Goal: Information Seeking & Learning: Learn about a topic

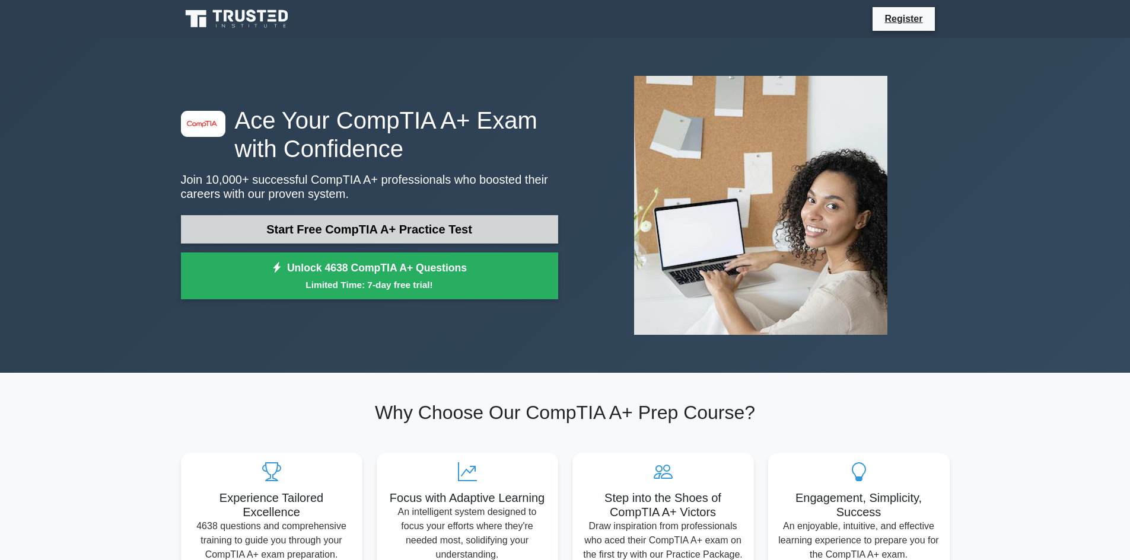
click at [393, 225] on link "Start Free CompTIA A+ Practice Test" at bounding box center [369, 229] width 377 height 28
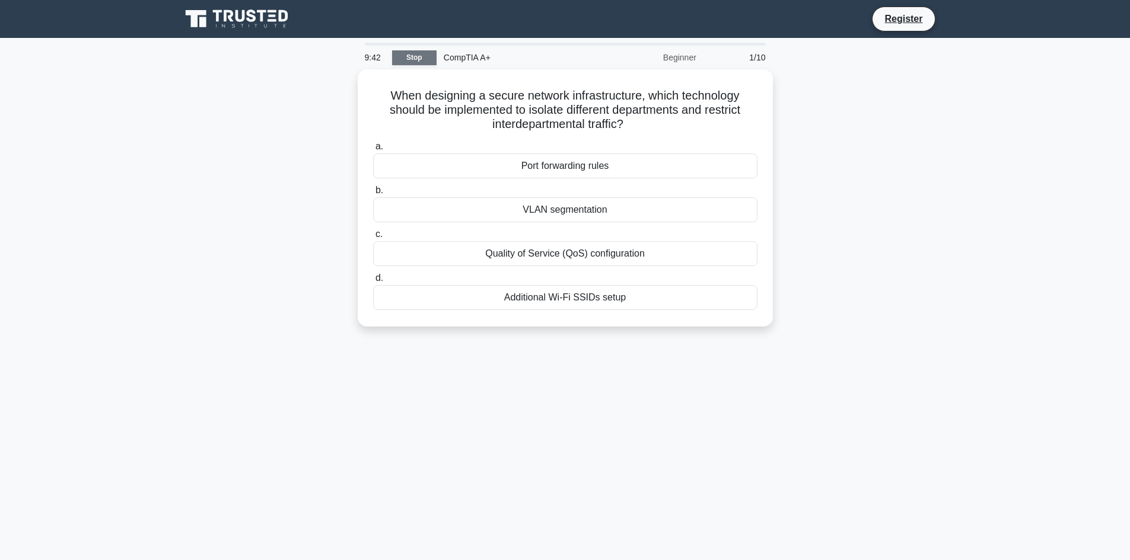
click at [420, 64] on link "Stop" at bounding box center [414, 57] width 44 height 15
click at [567, 215] on div "VLAN segmentation" at bounding box center [565, 207] width 384 height 25
click at [373, 192] on input "b. VLAN segmentation" at bounding box center [373, 188] width 0 height 8
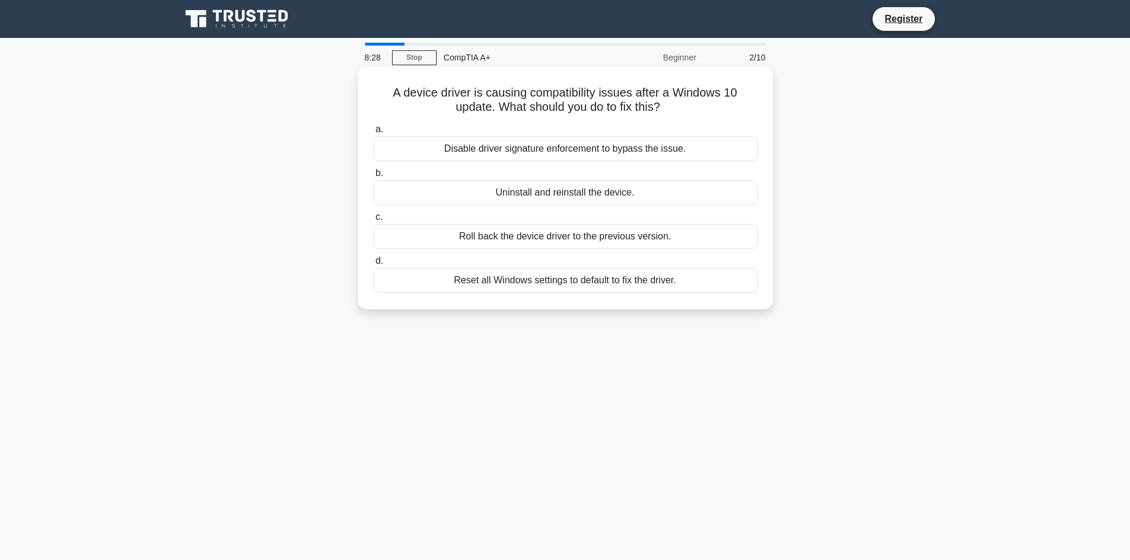
click at [634, 240] on div "Roll back the device driver to the previous version." at bounding box center [565, 236] width 384 height 25
click at [373, 221] on input "c. Roll back the device driver to the previous version." at bounding box center [373, 218] width 0 height 8
click at [579, 242] on div "Improved performance of virtual machines" at bounding box center [565, 236] width 384 height 25
click at [373, 221] on input "c. Improved performance of virtual machines" at bounding box center [373, 218] width 0 height 8
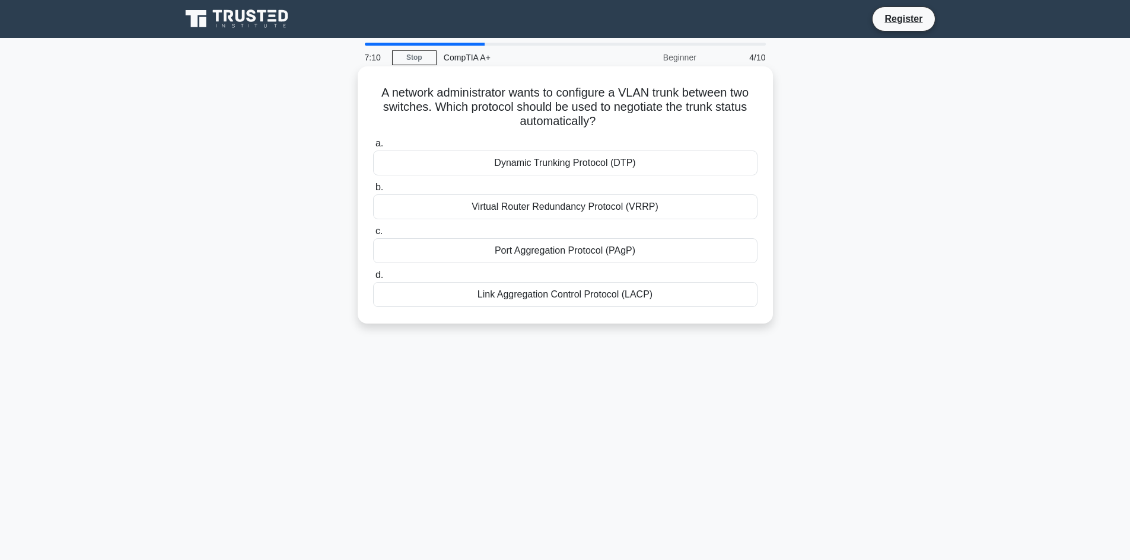
click at [593, 165] on div "Dynamic Trunking Protocol (DTP)" at bounding box center [565, 163] width 384 height 25
click at [373, 148] on input "a. Dynamic Trunking Protocol (DTP)" at bounding box center [373, 144] width 0 height 8
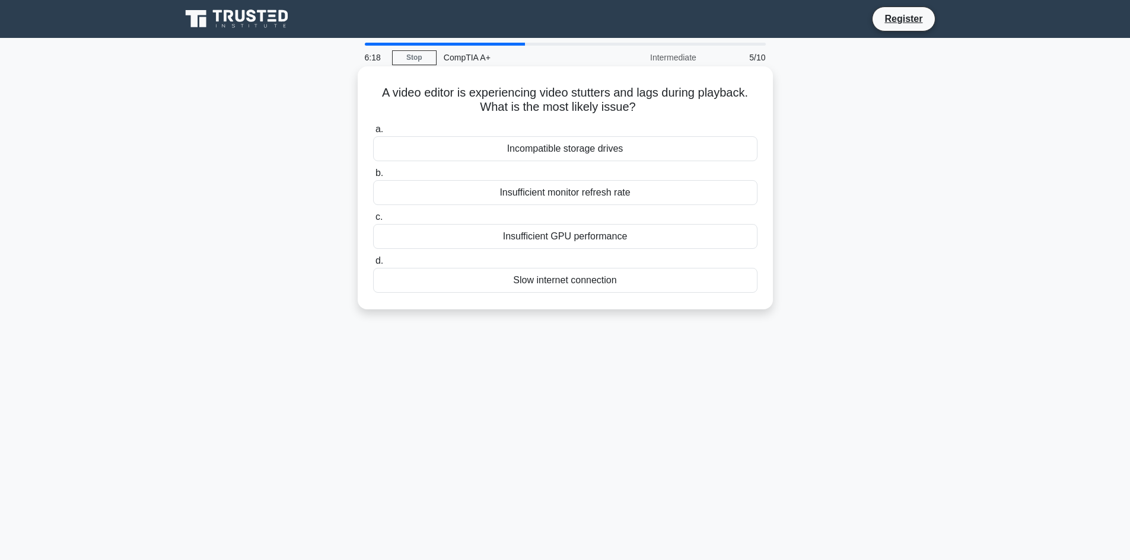
click at [502, 241] on div "Insufficient GPU performance" at bounding box center [565, 236] width 384 height 25
click at [373, 221] on input "c. Insufficient GPU performance" at bounding box center [373, 218] width 0 height 8
click at [572, 198] on div "Higher refresh rates reduce motion blur" at bounding box center [565, 192] width 384 height 25
click at [373, 177] on input "b. Higher refresh rates reduce motion blur" at bounding box center [373, 174] width 0 height 8
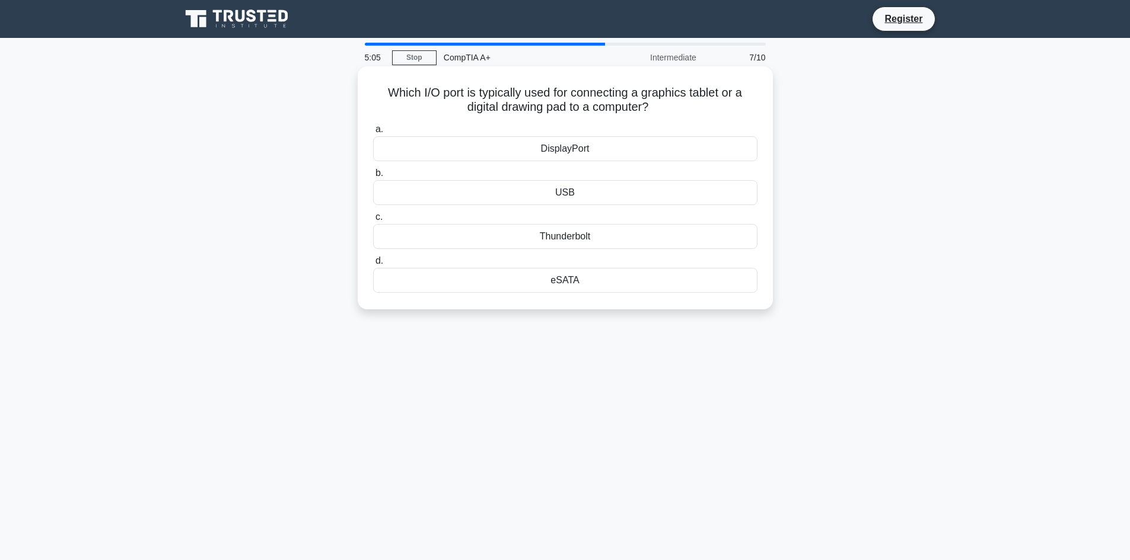
click at [609, 196] on div "USB" at bounding box center [565, 192] width 384 height 25
click at [373, 177] on input "b. USB" at bounding box center [373, 174] width 0 height 8
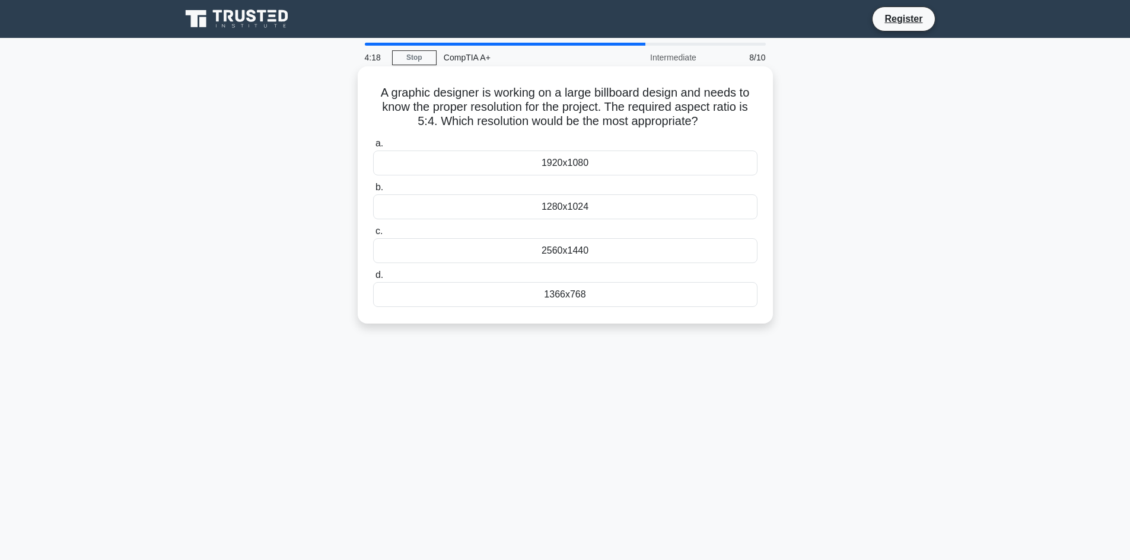
click at [571, 211] on div "1280x1024" at bounding box center [565, 207] width 384 height 25
click at [373, 192] on input "b. 1280x1024" at bounding box center [373, 188] width 0 height 8
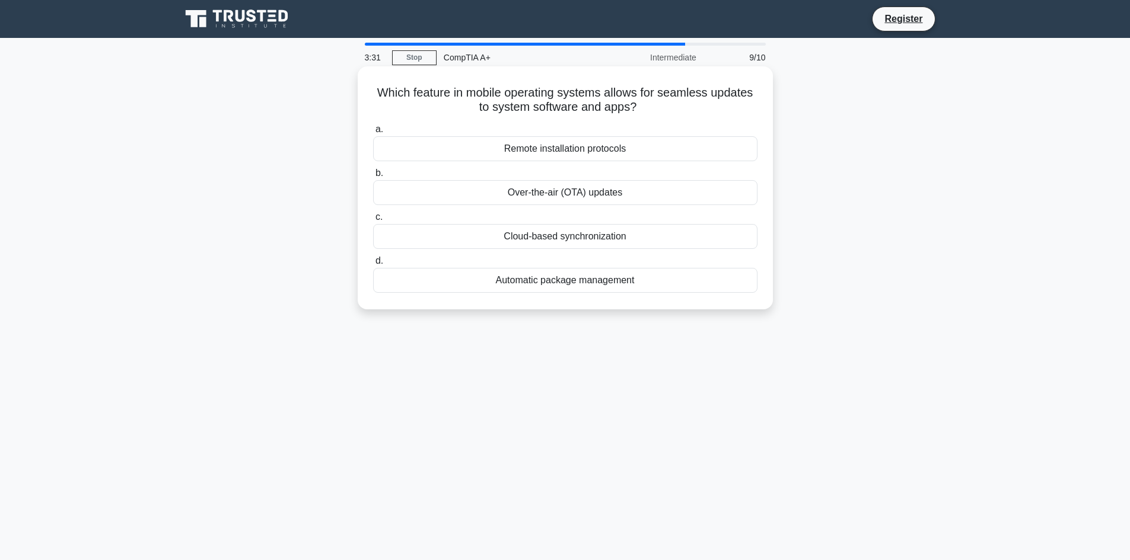
click at [441, 185] on div "Over-the-air (OTA) updates" at bounding box center [565, 192] width 384 height 25
click at [373, 177] on input "b. Over-the-air (OTA) updates" at bounding box center [373, 174] width 0 height 8
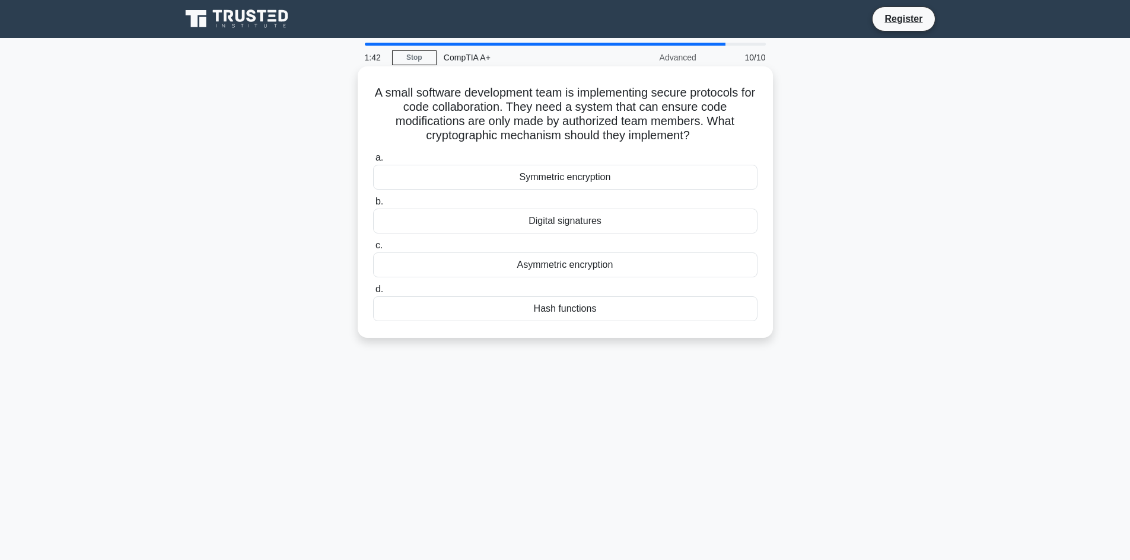
click at [578, 173] on div "Symmetric encryption" at bounding box center [565, 177] width 384 height 25
click at [373, 162] on input "a. Symmetric encryption" at bounding box center [373, 158] width 0 height 8
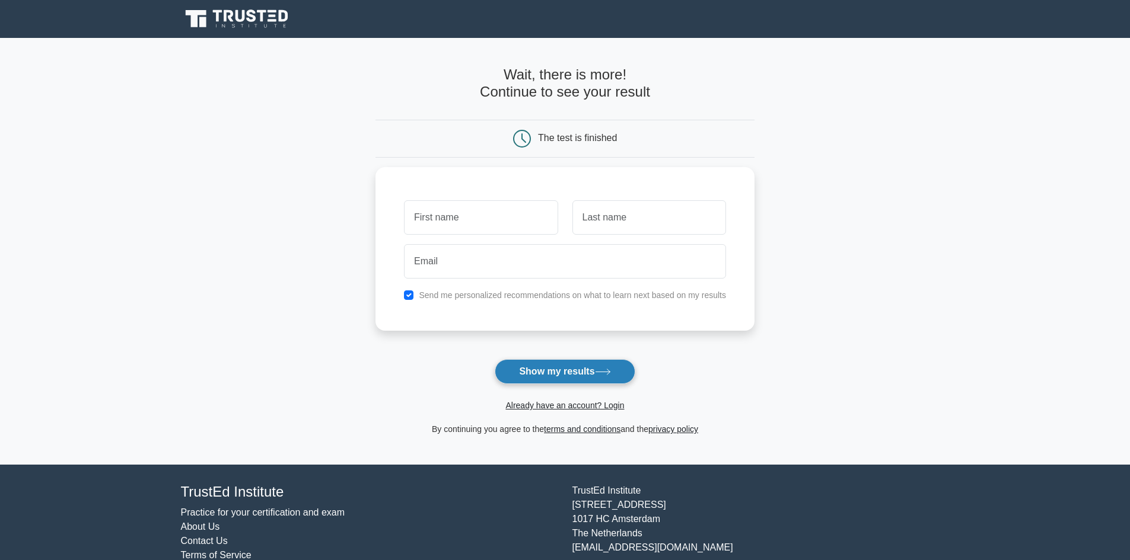
click at [601, 375] on icon at bounding box center [603, 372] width 16 height 7
click at [441, 305] on div "Send me personalized recommendations on what to learn next based on my results" at bounding box center [564, 246] width 379 height 164
click at [412, 295] on input "checkbox" at bounding box center [408, 292] width 9 height 9
checkbox input "false"
click at [523, 218] on input "text" at bounding box center [481, 215] width 154 height 34
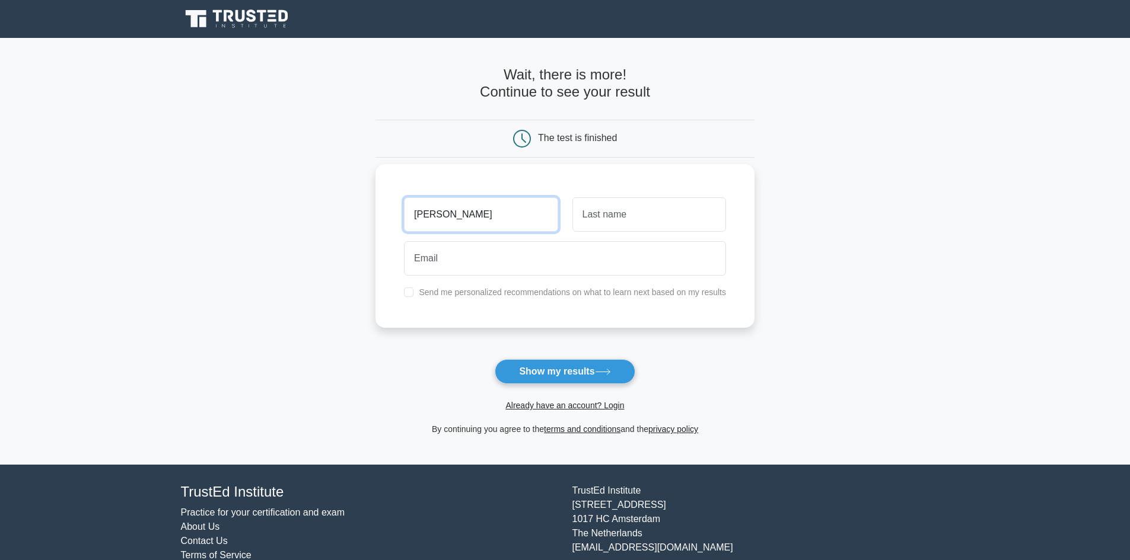
type input "chris"
type input "p"
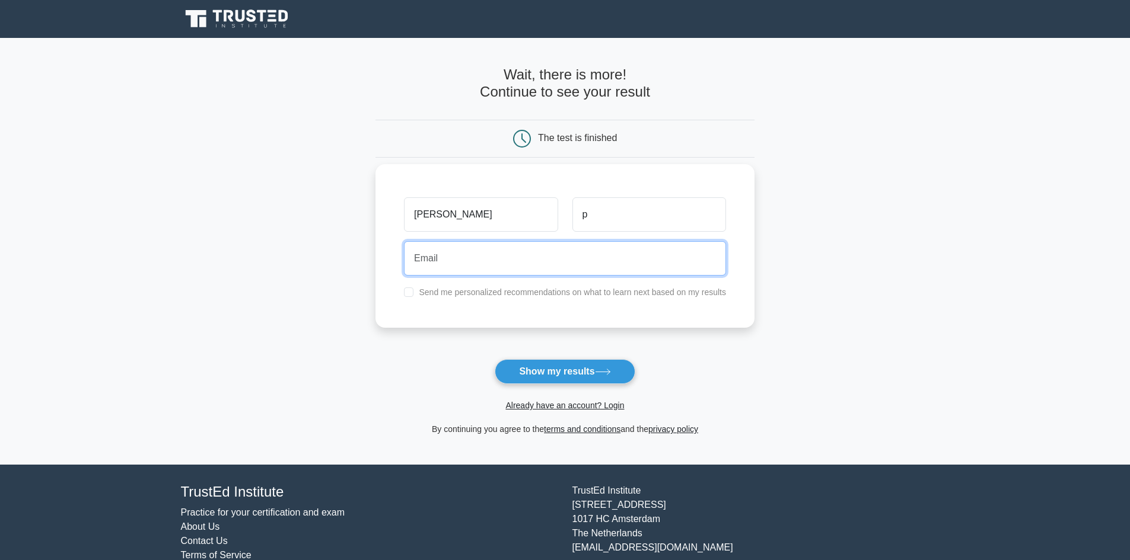
paste input "sedoray297@bllibl.com"
type input "sedoray297@bllibl.com"
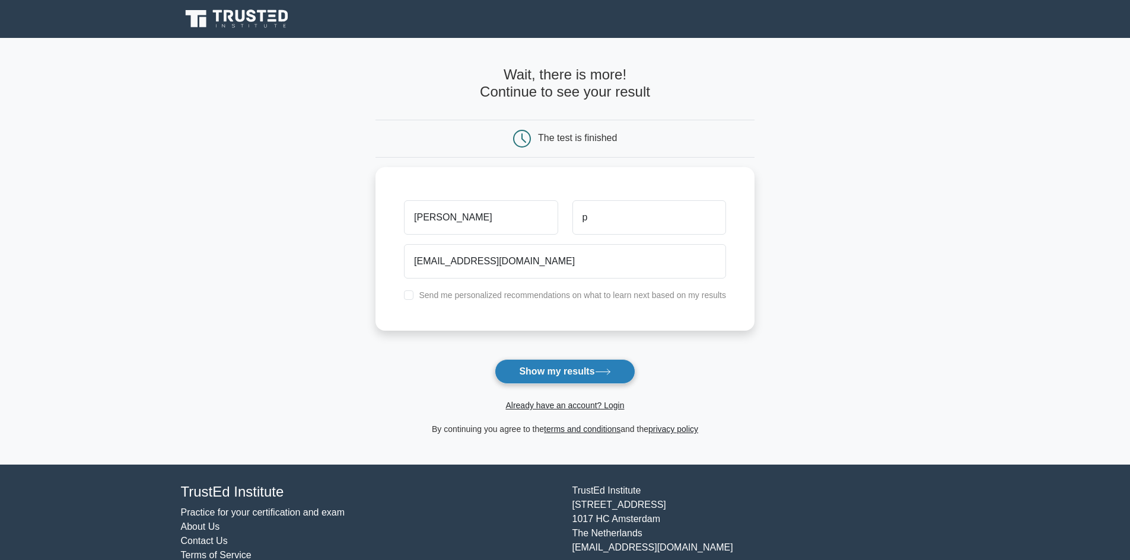
click at [610, 370] on icon at bounding box center [603, 372] width 16 height 7
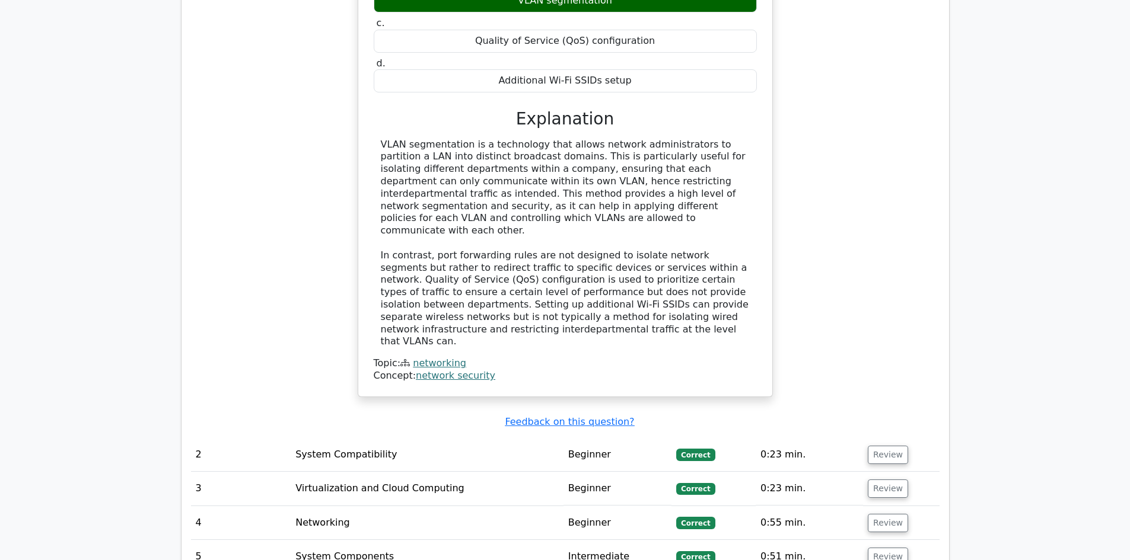
scroll to position [1423, 0]
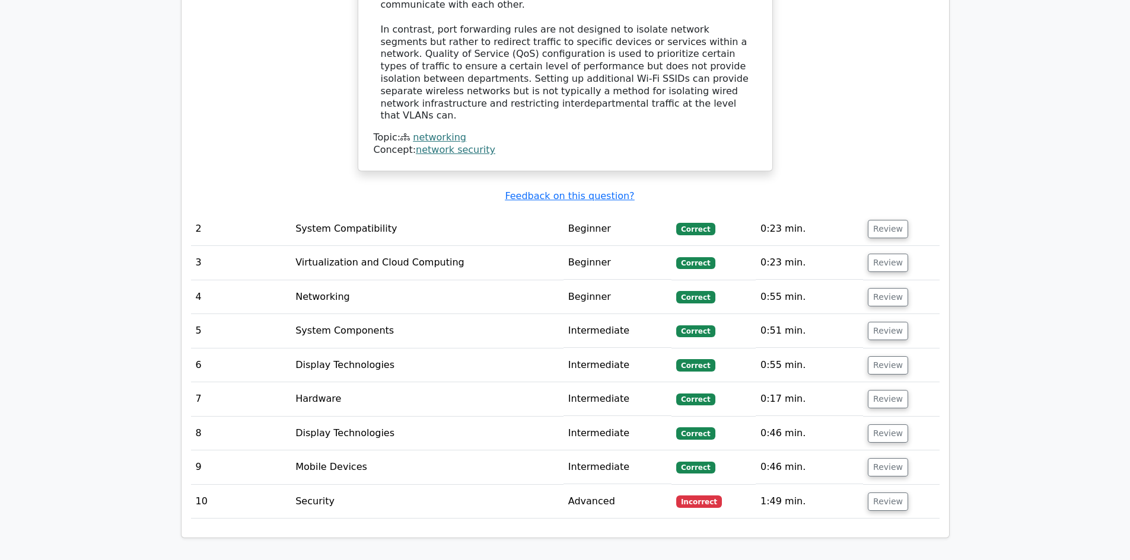
click at [599, 485] on td "Advanced" at bounding box center [617, 502] width 108 height 34
click at [886, 493] on button "Review" at bounding box center [888, 502] width 40 height 18
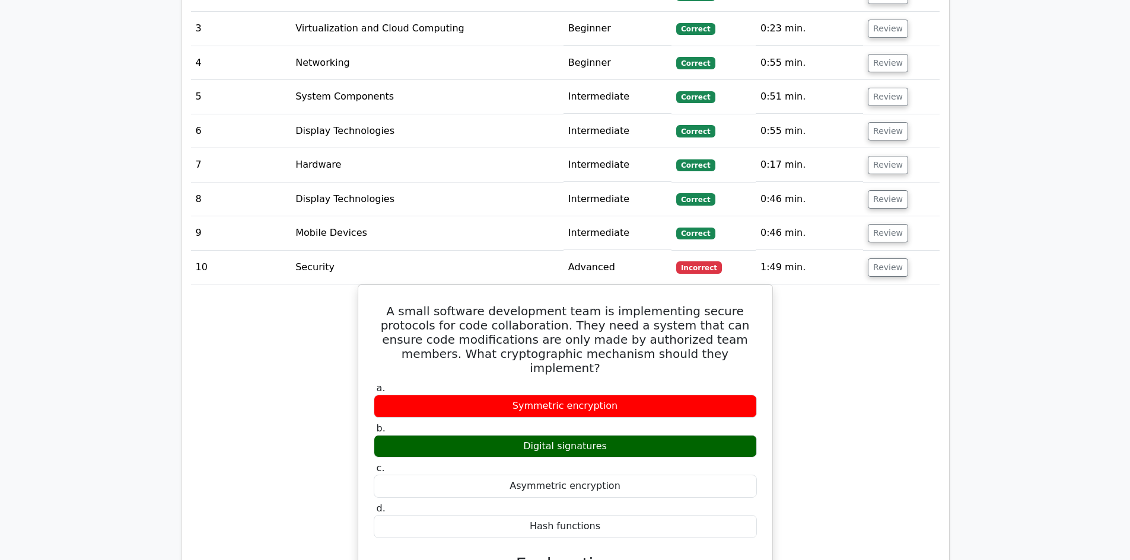
scroll to position [1720, 0]
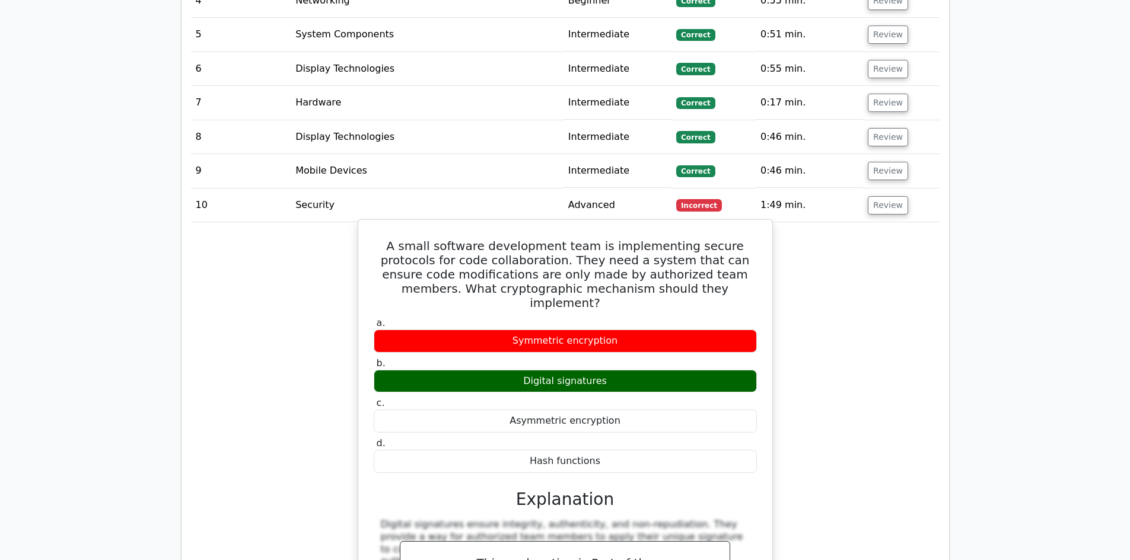
drag, startPoint x: 608, startPoint y: 300, endPoint x: 633, endPoint y: 304, distance: 25.8
click at [633, 370] on div "Digital signatures" at bounding box center [565, 381] width 383 height 23
drag, startPoint x: 612, startPoint y: 261, endPoint x: 515, endPoint y: 249, distance: 98.1
click at [515, 330] on div "Symmetric encryption" at bounding box center [565, 341] width 383 height 23
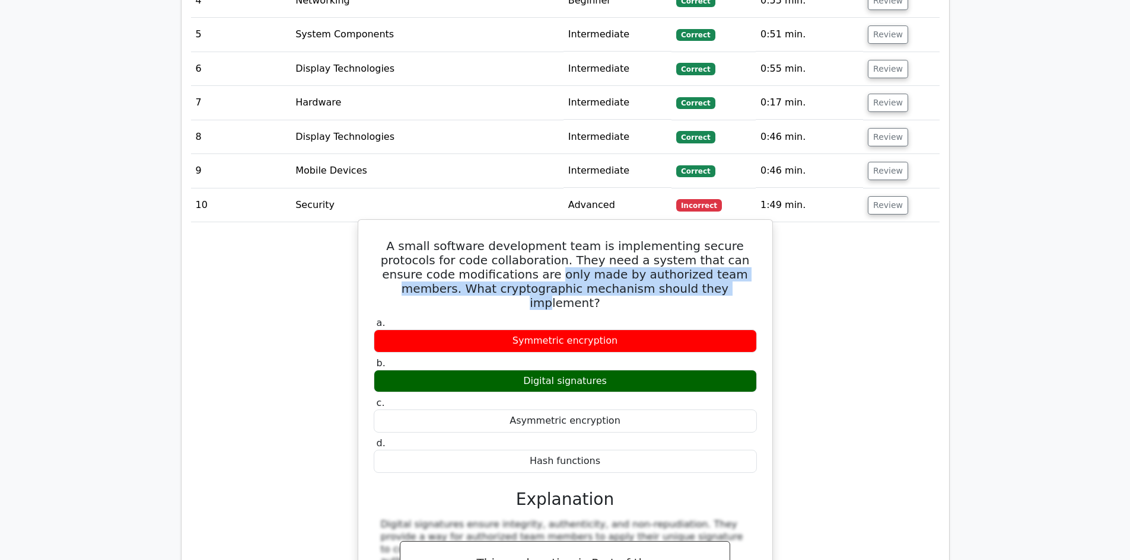
drag, startPoint x: 498, startPoint y: 209, endPoint x: 660, endPoint y: 221, distance: 162.4
click at [660, 239] on h5 "A small software development team is implementing secure protocols for code col…" at bounding box center [565, 274] width 386 height 71
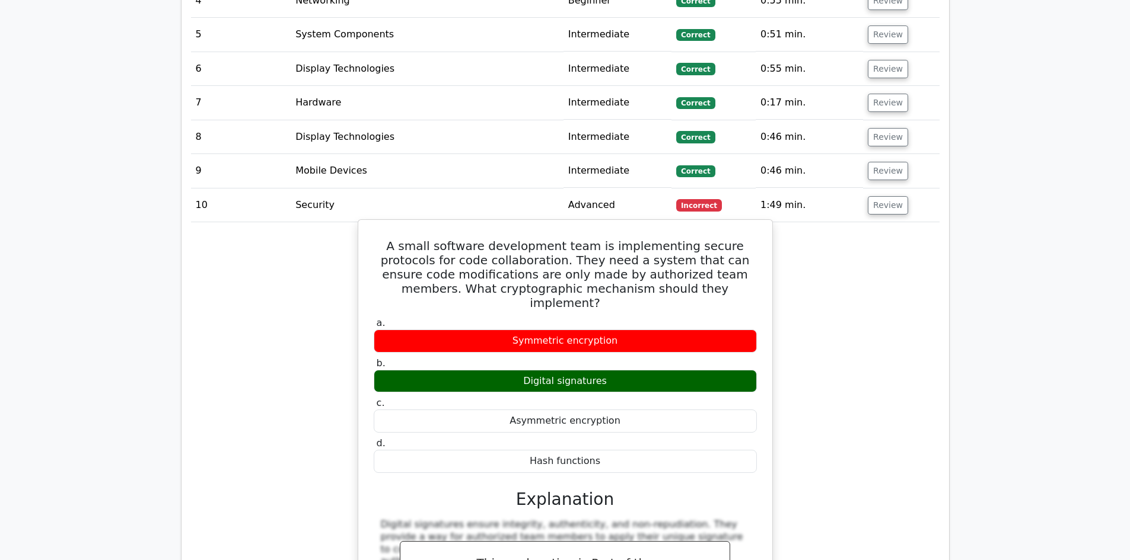
click at [641, 317] on label "a. Symmetric encryption" at bounding box center [565, 335] width 383 height 36
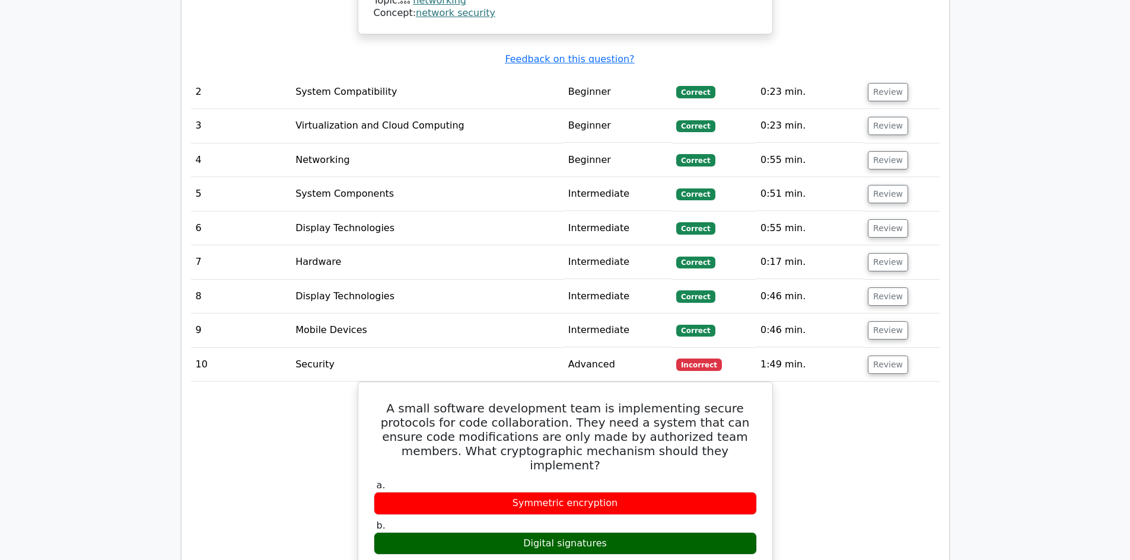
scroll to position [1542, 0]
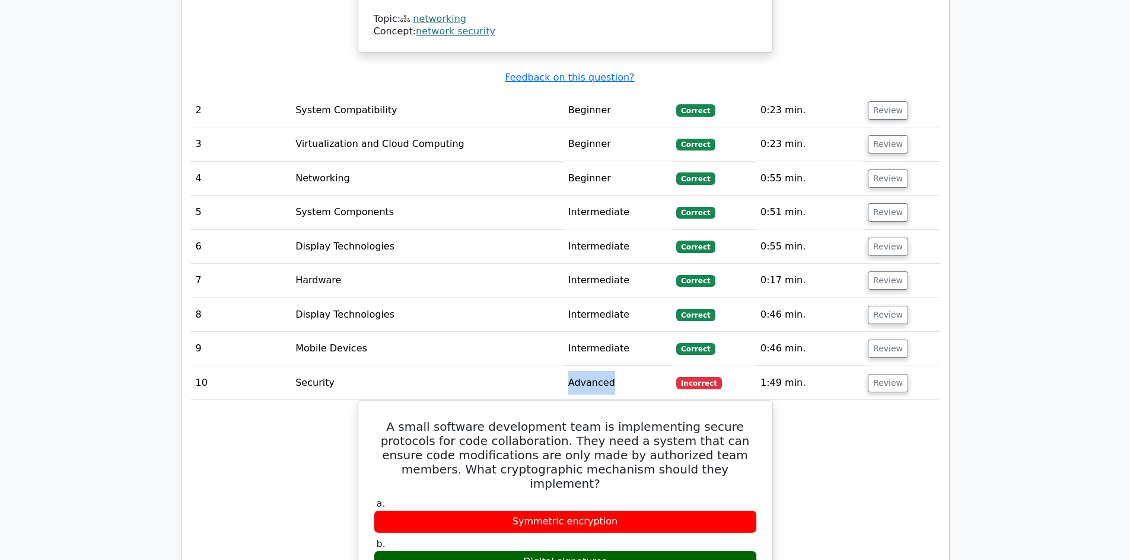
drag, startPoint x: 566, startPoint y: 318, endPoint x: 530, endPoint y: 318, distance: 36.2
click at [530, 367] on tr "10 Security Advanced Incorrect 1:49 min. Review" at bounding box center [565, 384] width 749 height 34
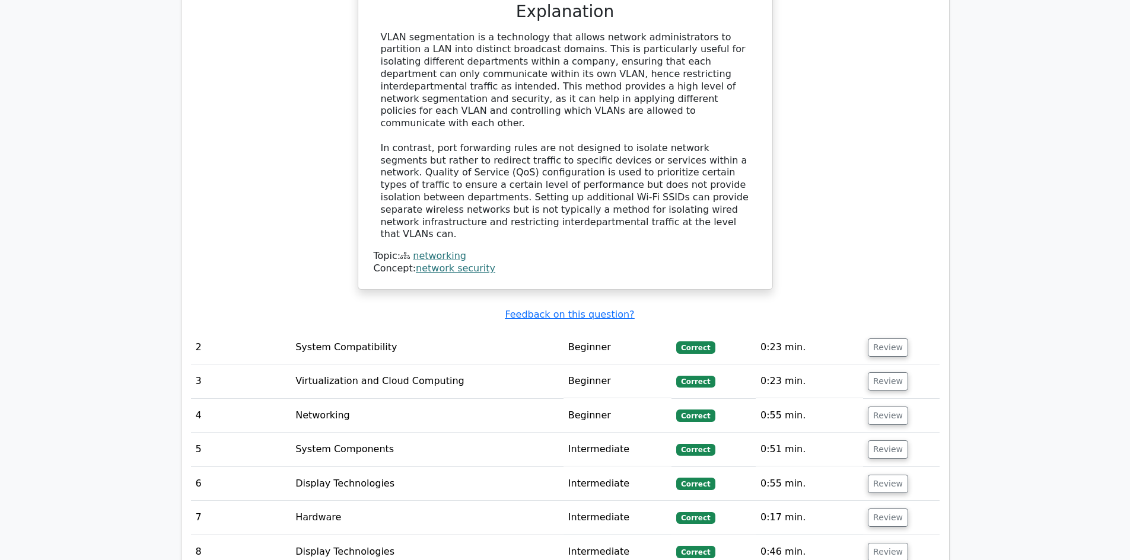
scroll to position [1483, 0]
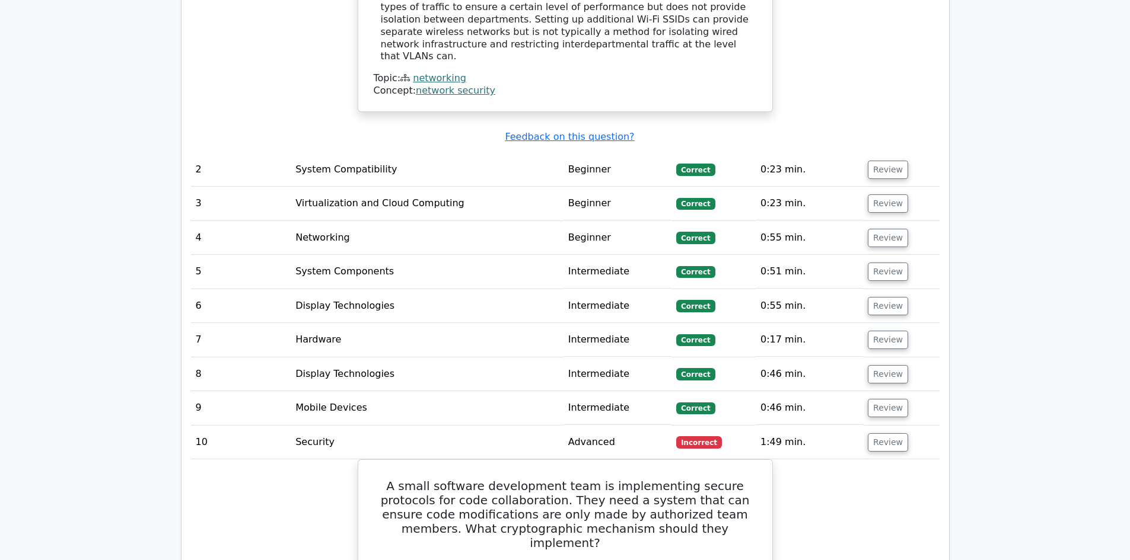
click at [580, 391] on td "Intermediate" at bounding box center [617, 408] width 108 height 34
click at [894, 399] on button "Review" at bounding box center [888, 408] width 40 height 18
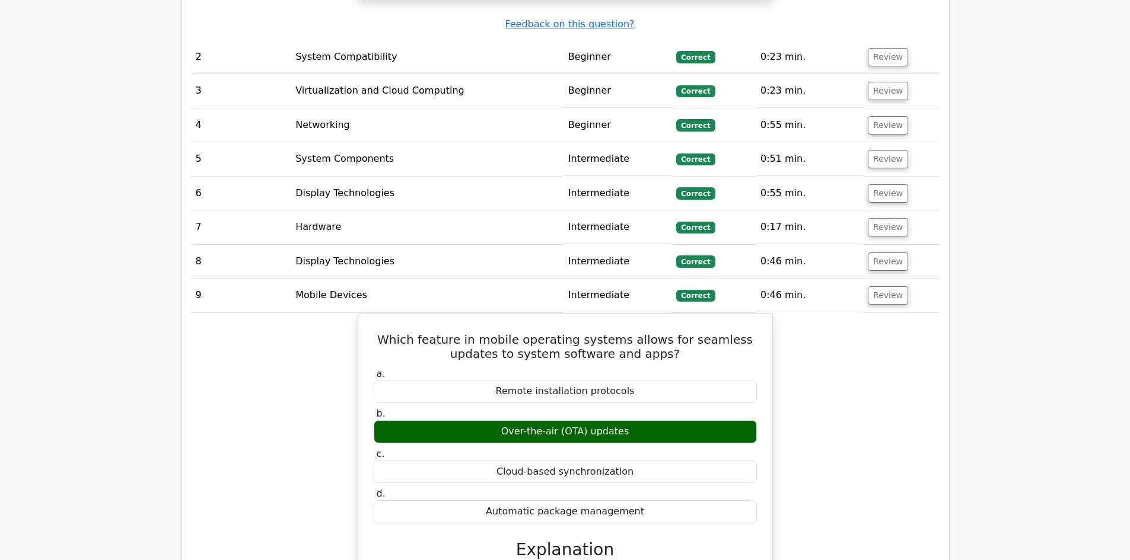
scroll to position [1601, 0]
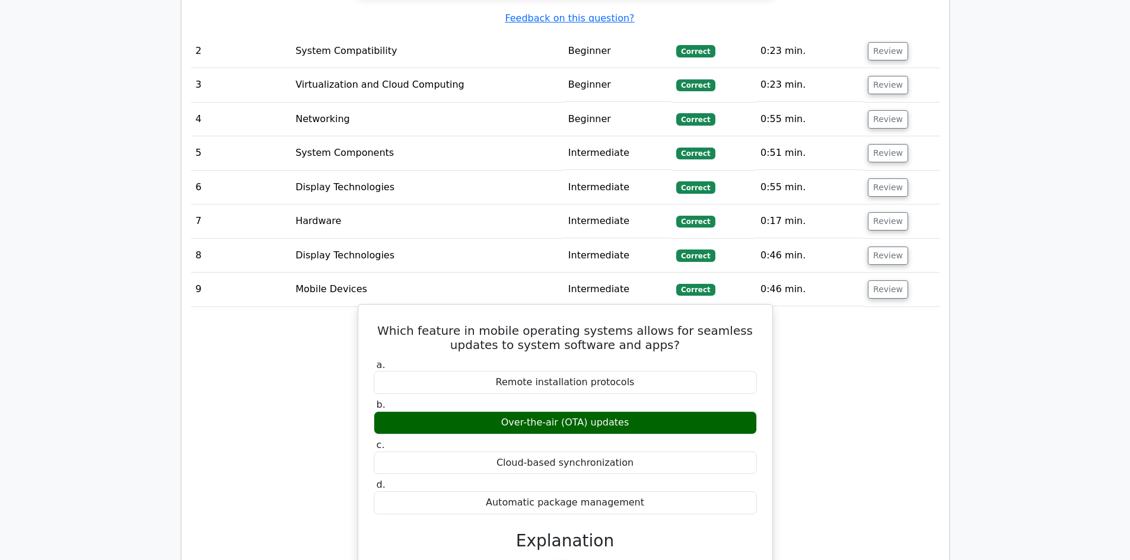
drag, startPoint x: 501, startPoint y: 317, endPoint x: 644, endPoint y: 328, distance: 143.3
click at [646, 371] on div "Remote installation protocols" at bounding box center [565, 382] width 383 height 23
click at [534, 412] on div "Over-the-air (OTA) updates" at bounding box center [565, 423] width 383 height 23
drag, startPoint x: 630, startPoint y: 358, endPoint x: 474, endPoint y: 356, distance: 156.0
click at [474, 412] on div "Over-the-air (OTA) updates" at bounding box center [565, 423] width 383 height 23
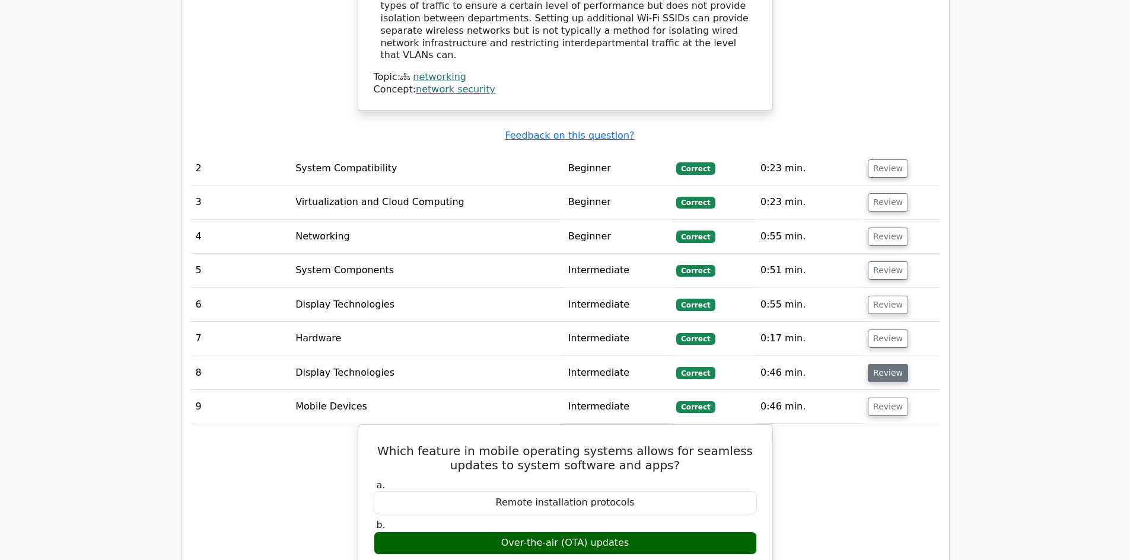
scroll to position [1483, 0]
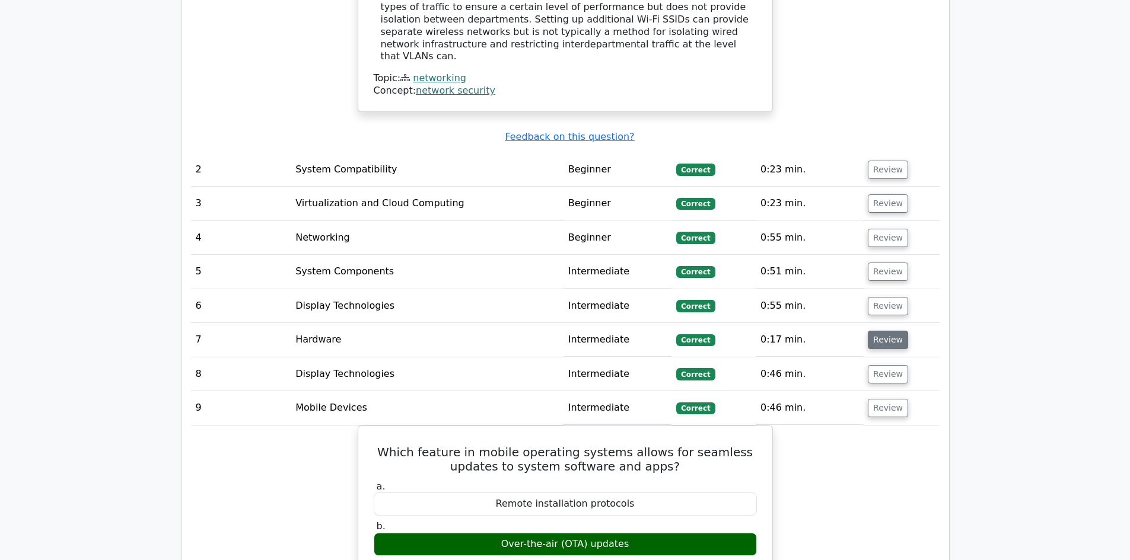
click at [893, 331] on button "Review" at bounding box center [888, 340] width 40 height 18
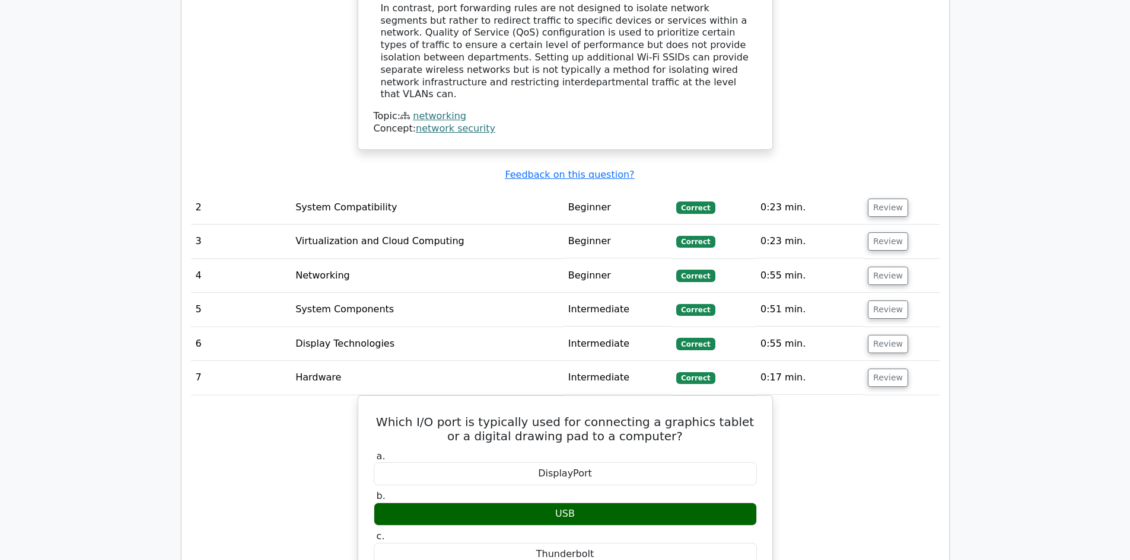
scroll to position [1423, 0]
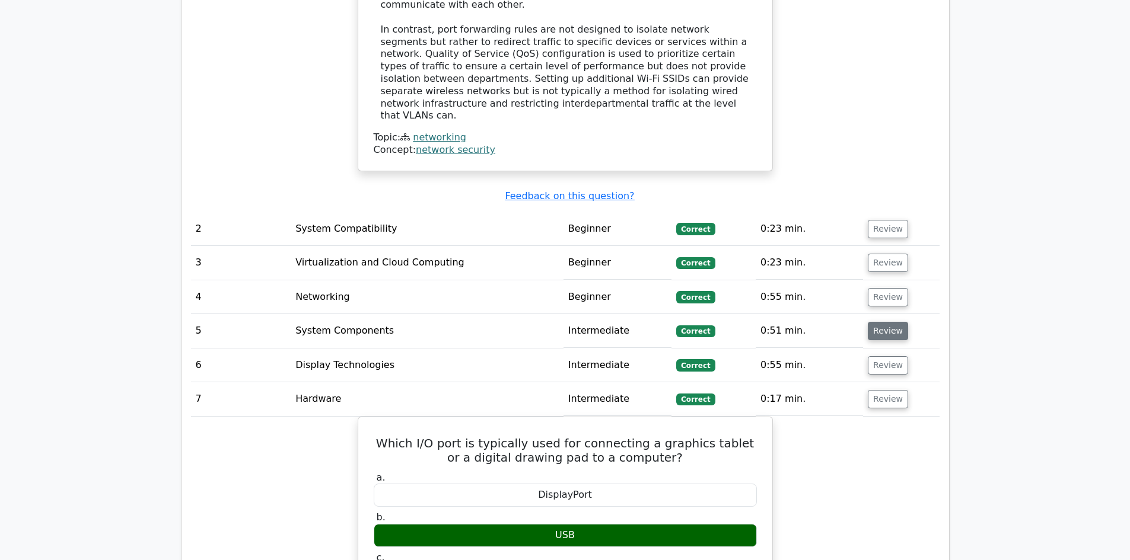
click at [888, 322] on button "Review" at bounding box center [888, 331] width 40 height 18
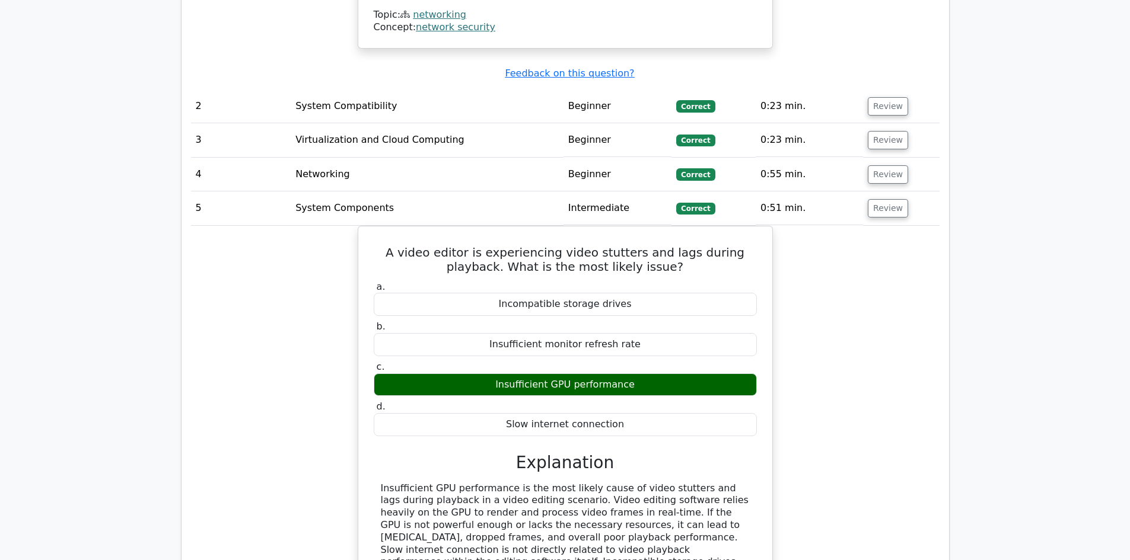
scroll to position [1601, 0]
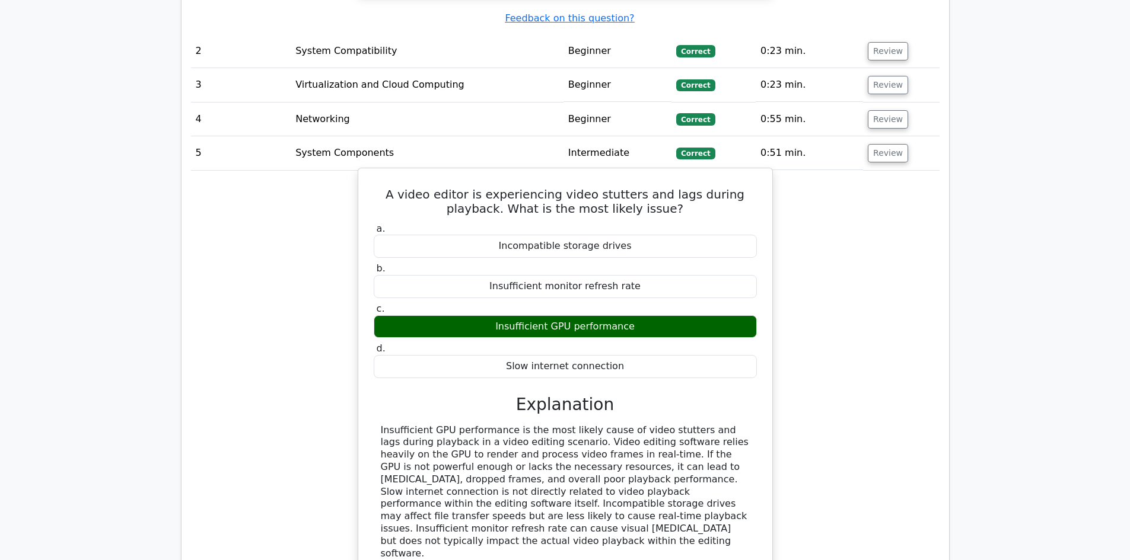
drag, startPoint x: 502, startPoint y: 260, endPoint x: 654, endPoint y: 263, distance: 151.9
click at [645, 316] on div "Insufficient GPU performance" at bounding box center [565, 327] width 383 height 23
drag, startPoint x: 381, startPoint y: 449, endPoint x: 613, endPoint y: 468, distance: 232.1
click at [613, 468] on div "Insufficient GPU performance is the most likely cause of video stutters and lag…" at bounding box center [565, 493] width 369 height 136
drag, startPoint x: 639, startPoint y: 129, endPoint x: 650, endPoint y: 128, distance: 11.4
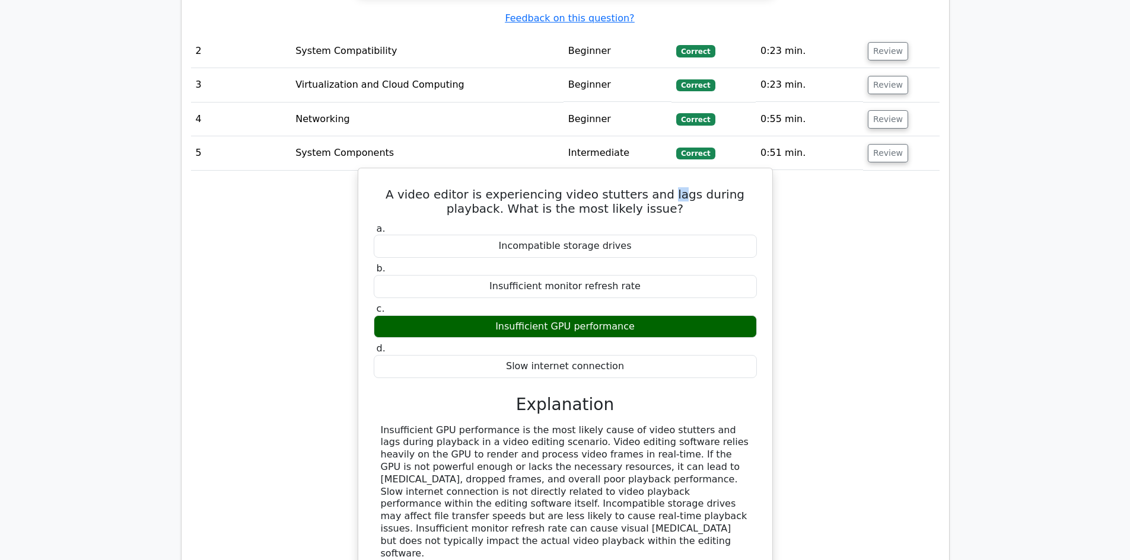
click at [650, 187] on h5 "A video editor is experiencing video stutters and lags during playback. What is…" at bounding box center [565, 201] width 386 height 28
drag, startPoint x: 663, startPoint y: 129, endPoint x: 639, endPoint y: 132, distance: 23.4
click at [639, 187] on h5 "A video editor is experiencing video stutters and lags during playback. What is…" at bounding box center [565, 201] width 386 height 28
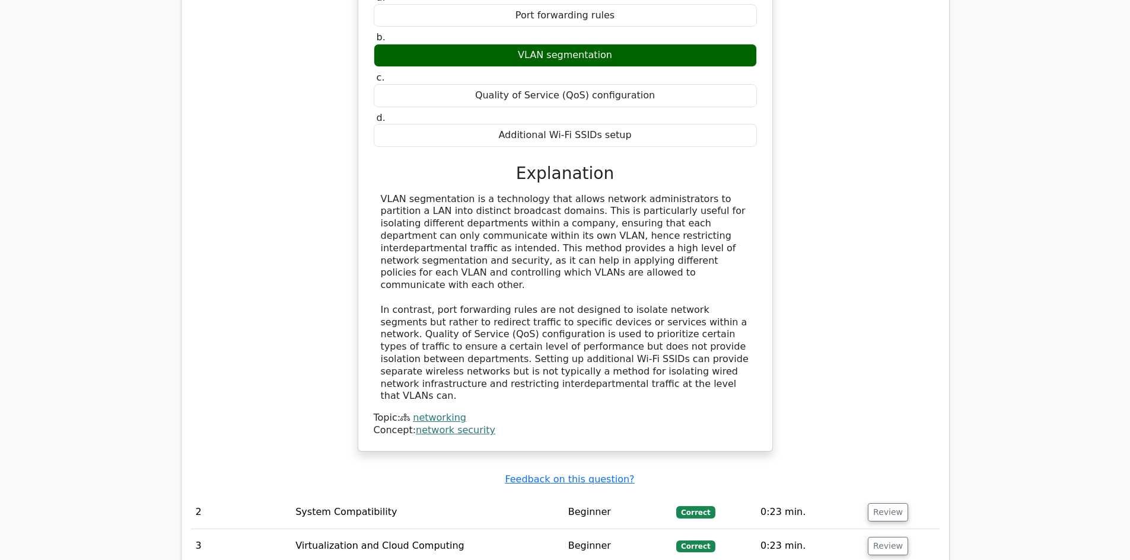
scroll to position [1246, 0]
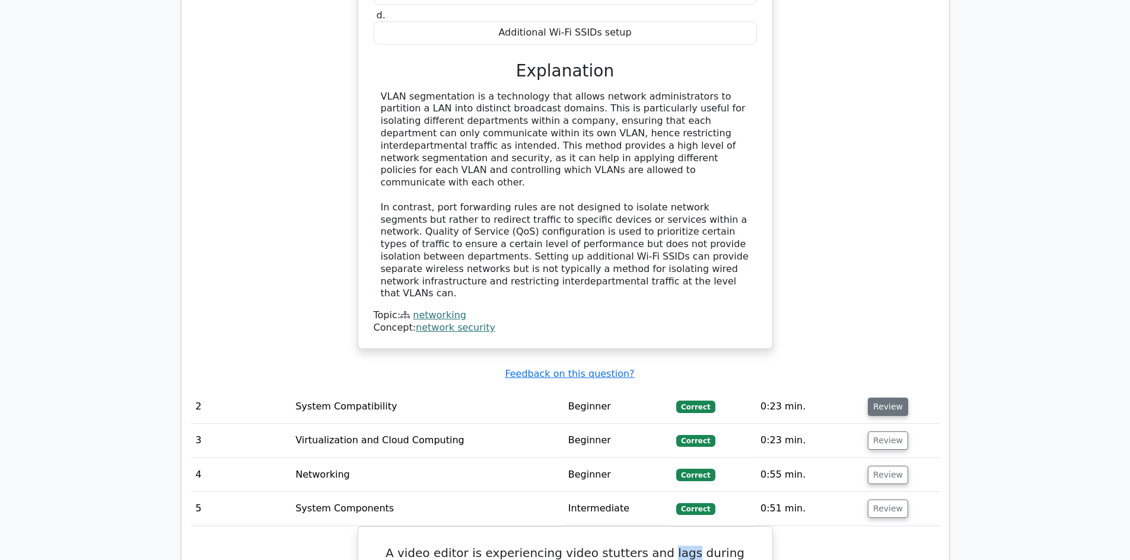
click at [877, 398] on button "Review" at bounding box center [888, 407] width 40 height 18
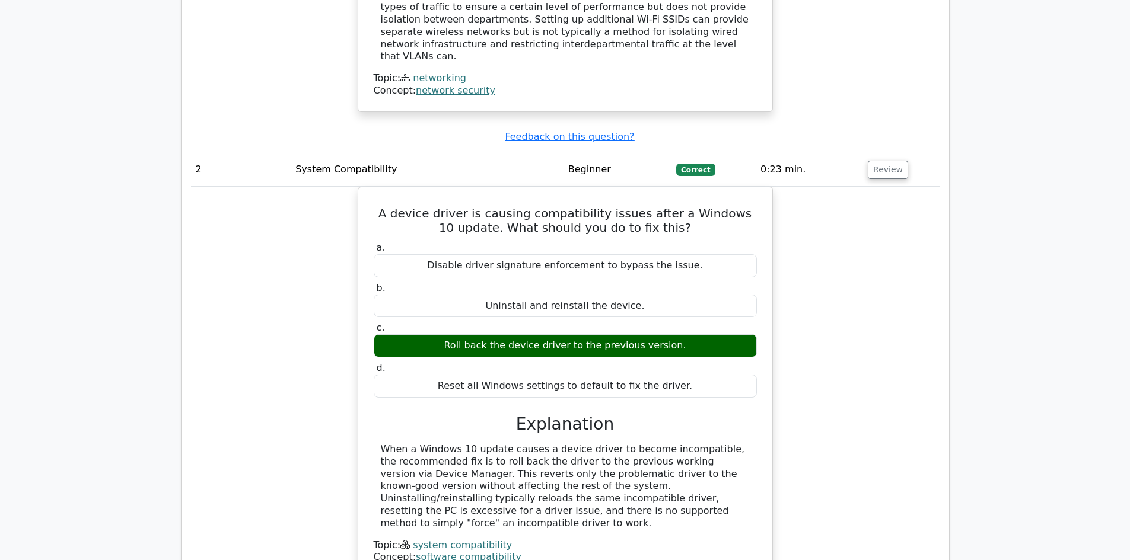
scroll to position [1720, 0]
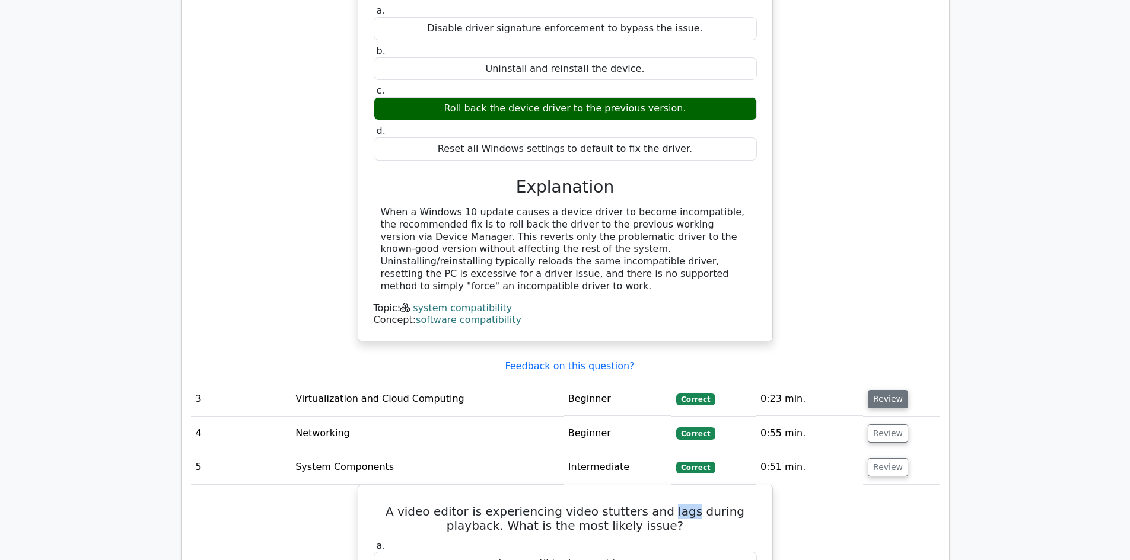
click at [891, 390] on button "Review" at bounding box center [888, 399] width 40 height 18
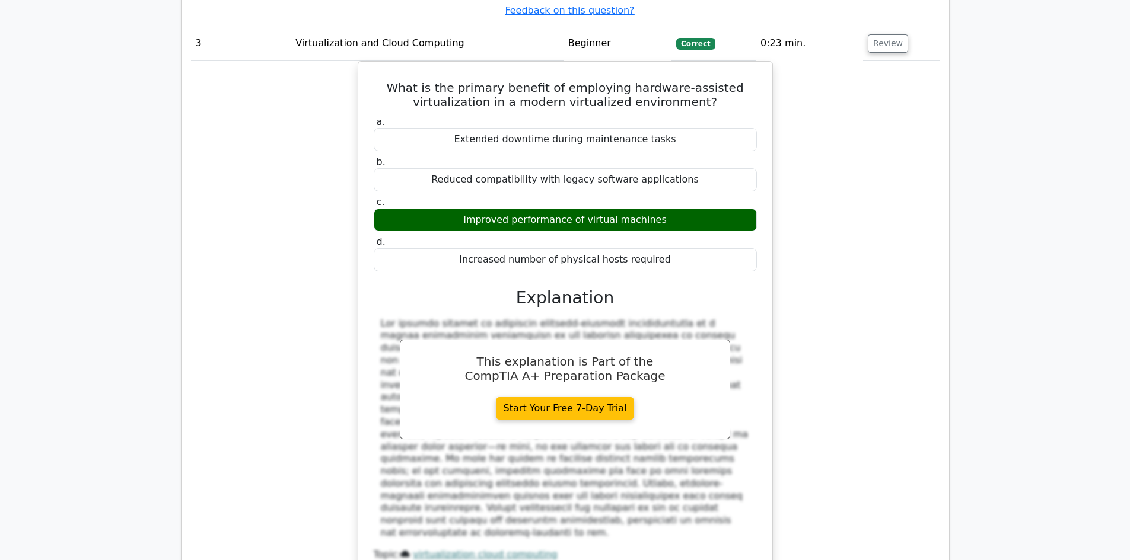
scroll to position [2313, 0]
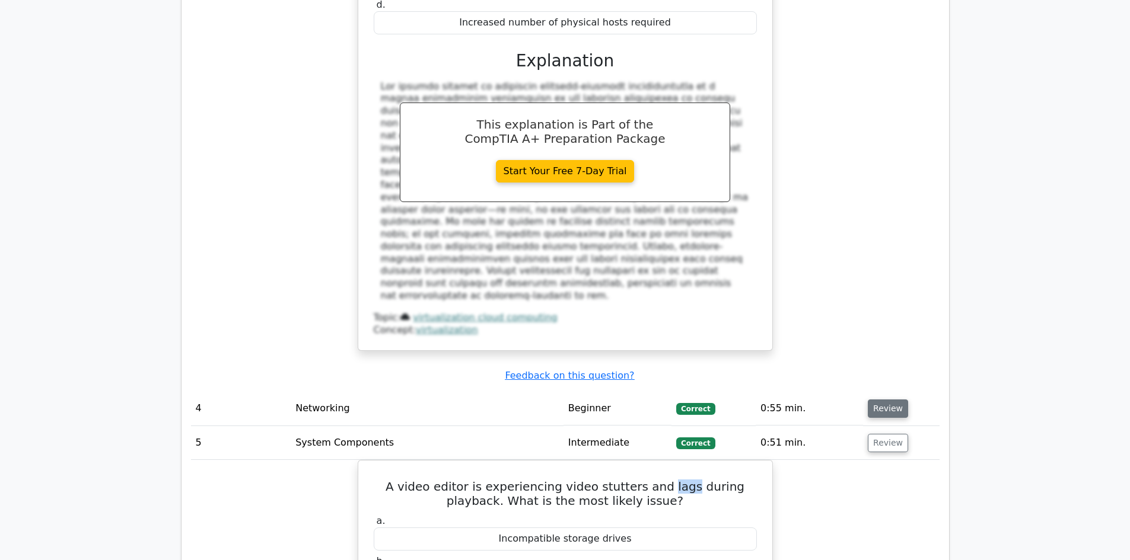
click at [888, 400] on button "Review" at bounding box center [888, 409] width 40 height 18
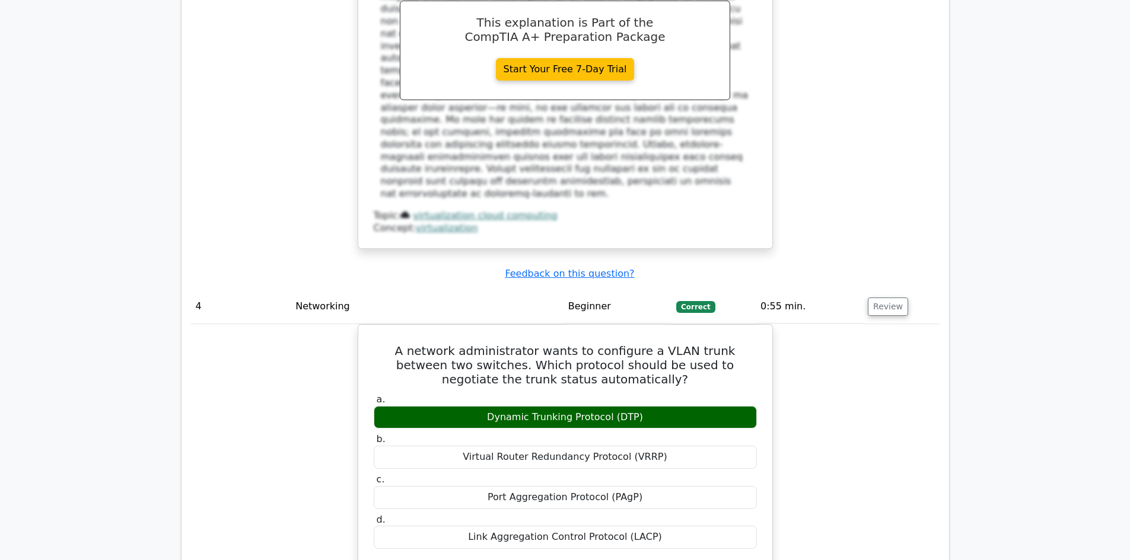
scroll to position [2550, 0]
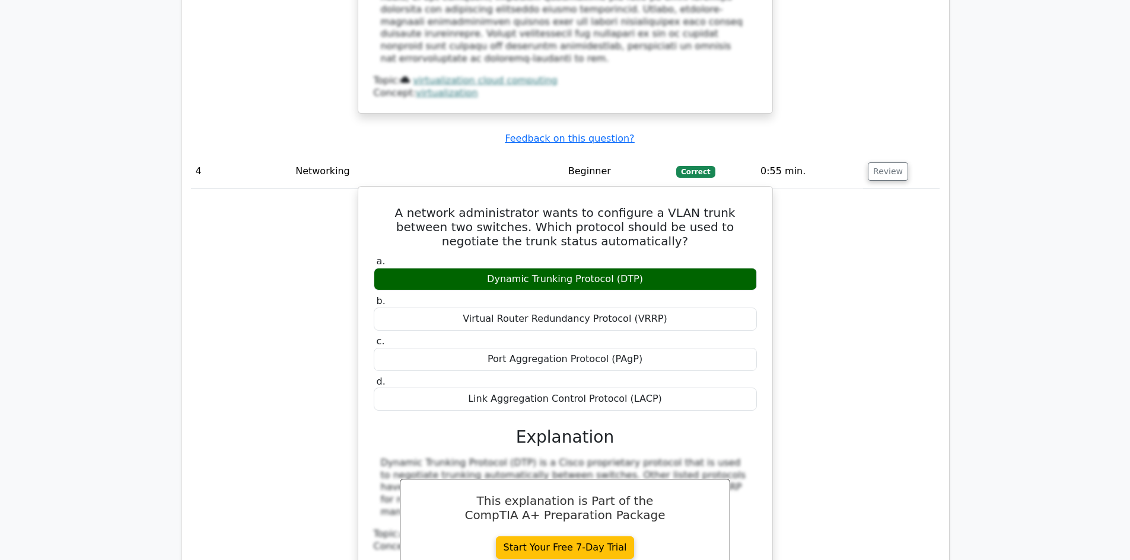
drag, startPoint x: 467, startPoint y: 297, endPoint x: 662, endPoint y: 288, distance: 194.7
click at [662, 388] on div "Link Aggregation Control Protocol (LACP)" at bounding box center [565, 399] width 383 height 23
drag, startPoint x: 489, startPoint y: 253, endPoint x: 659, endPoint y: 264, distance: 170.0
click at [659, 348] on div "Port Aggregation Protocol (PAgP)" at bounding box center [565, 359] width 383 height 23
click at [644, 348] on div "Port Aggregation Protocol (PAgP)" at bounding box center [565, 359] width 383 height 23
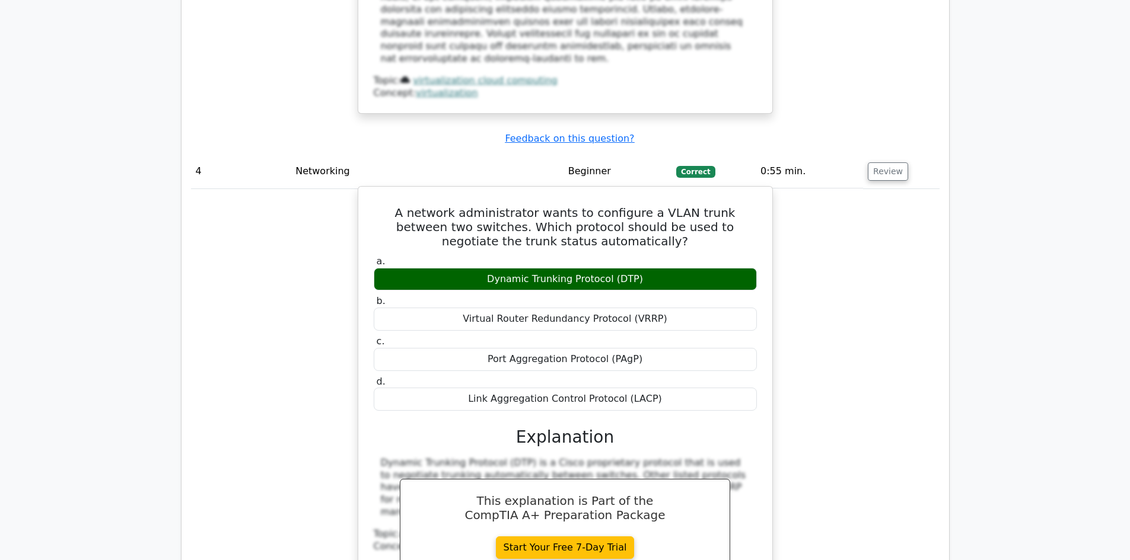
drag, startPoint x: 479, startPoint y: 214, endPoint x: 692, endPoint y: 215, distance: 212.9
click at [692, 308] on div "Virtual Router Redundancy Protocol (VRRP)" at bounding box center [565, 319] width 383 height 23
click at [648, 336] on label "c. Port Aggregation Protocol (PAgP)" at bounding box center [565, 354] width 383 height 36
drag, startPoint x: 655, startPoint y: 296, endPoint x: 446, endPoint y: 289, distance: 208.9
click at [446, 388] on div "Link Aggregation Control Protocol (LACP)" at bounding box center [565, 399] width 383 height 23
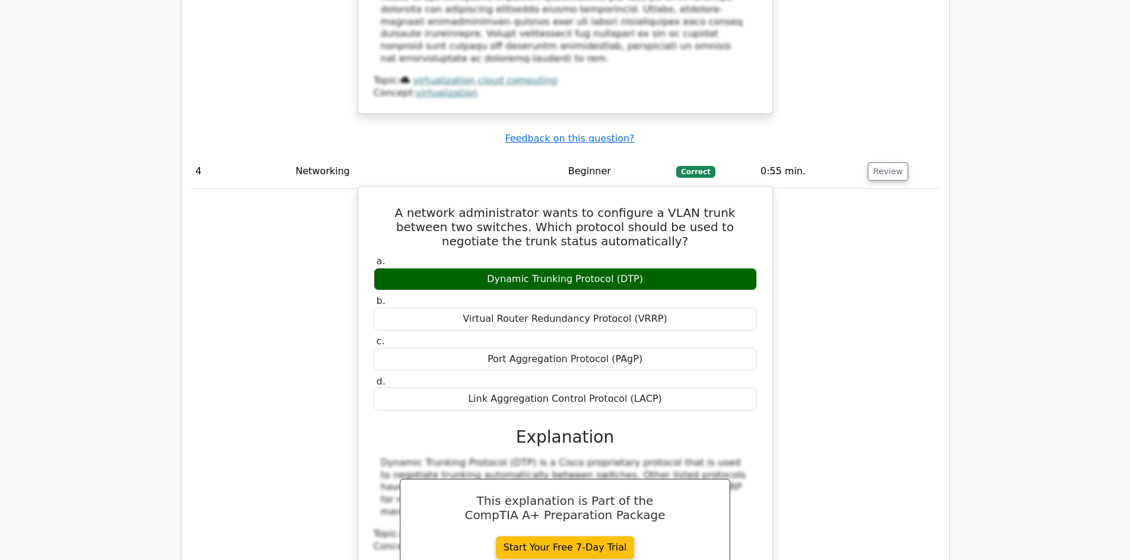
drag, startPoint x: 500, startPoint y: 176, endPoint x: 676, endPoint y: 182, distance: 175.7
click at [676, 268] on div "Dynamic Trunking Protocol (DTP)" at bounding box center [565, 279] width 383 height 23
